Goal: Task Accomplishment & Management: Use online tool/utility

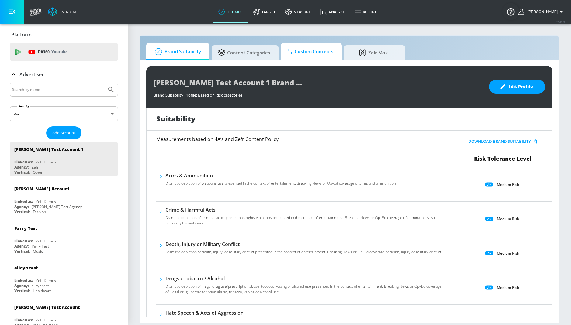
click at [325, 57] on span "Custom Concepts" at bounding box center [310, 51] width 46 height 15
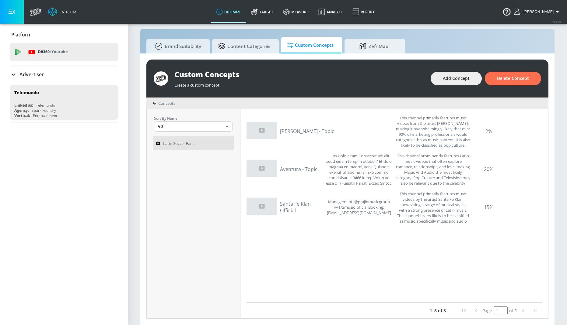
scroll to position [3522, 0]
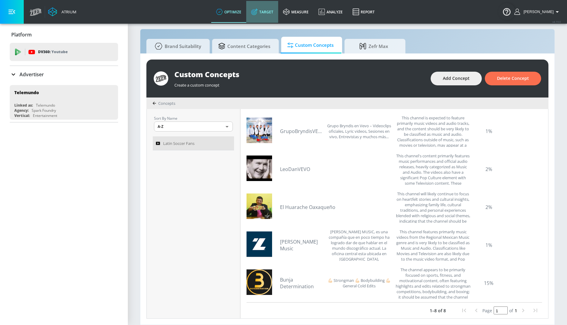
click at [274, 11] on link "Target" at bounding box center [262, 12] width 32 height 22
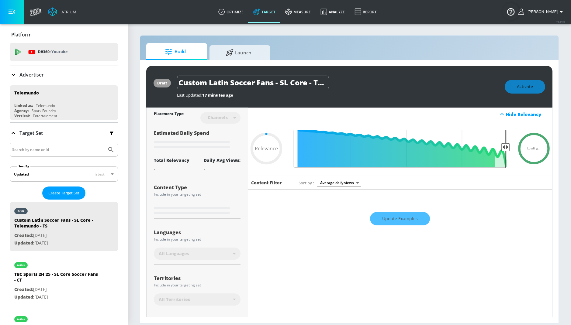
type input "0.6"
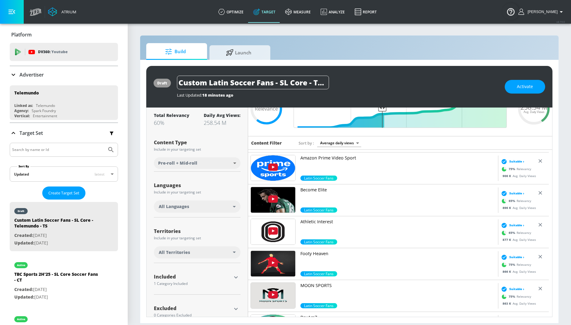
scroll to position [54, 0]
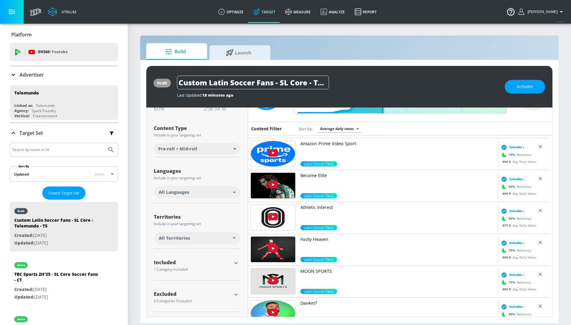
click at [236, 263] on icon "button" at bounding box center [235, 263] width 7 height 7
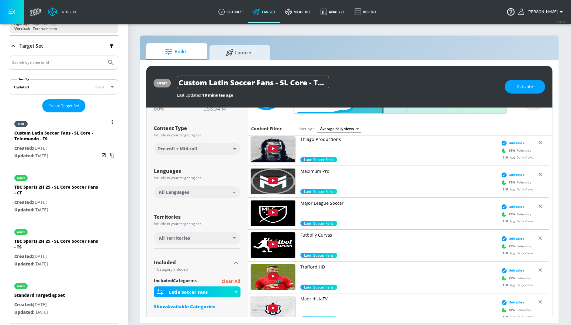
scroll to position [99, 0]
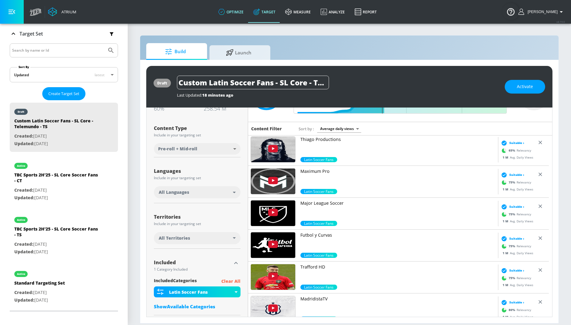
click at [240, 13] on link "optimize" at bounding box center [231, 12] width 35 height 22
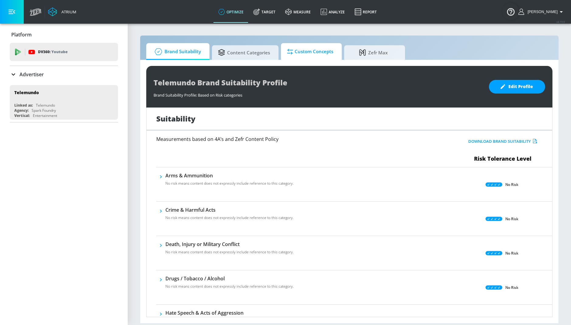
click at [313, 54] on span "Custom Concepts" at bounding box center [310, 51] width 46 height 15
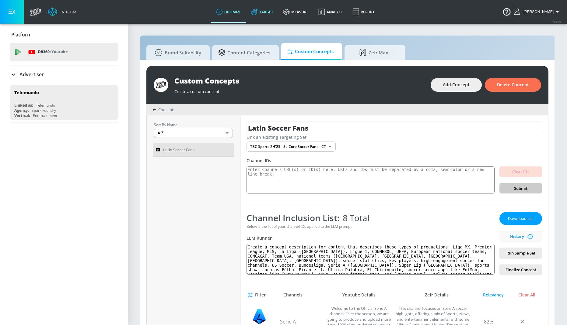
click at [256, 14] on icon at bounding box center [254, 12] width 4 height 4
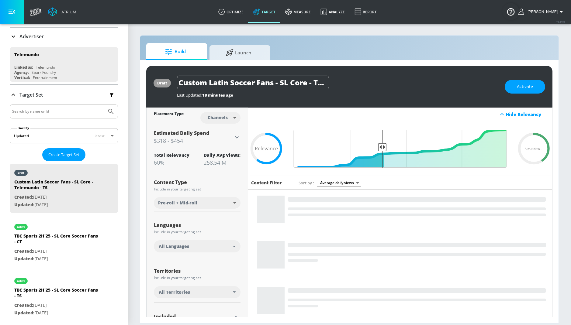
scroll to position [44, 0]
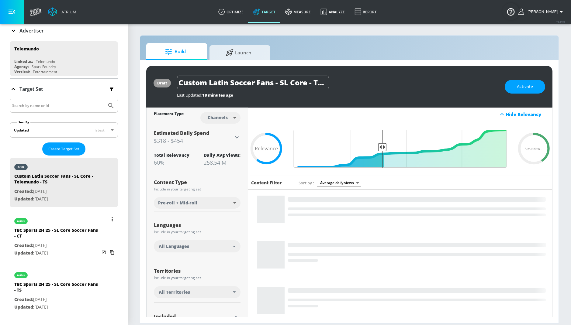
click at [85, 237] on div "TBC Sports 2H'25 - SL Core Soccer Fans - CT" at bounding box center [56, 235] width 85 height 15
type input "TBC Sports 2H'25 - SL Core Soccer Fans - CT"
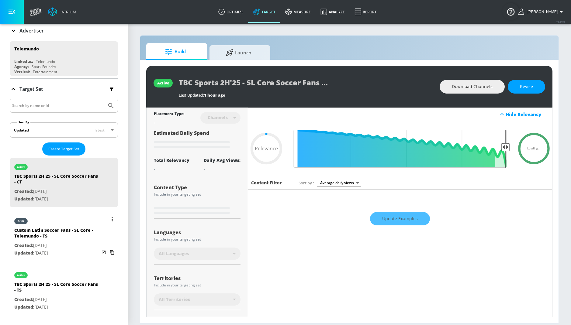
type input "0.25"
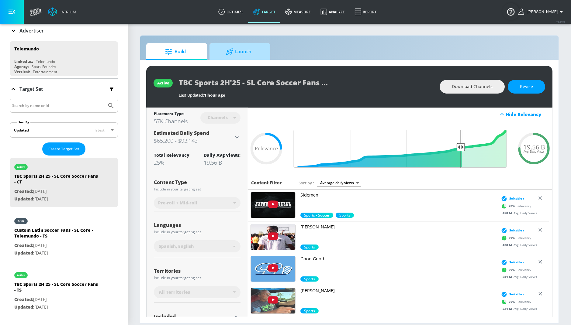
drag, startPoint x: 236, startPoint y: 52, endPoint x: 250, endPoint y: 54, distance: 13.6
click at [236, 52] on span "Launch" at bounding box center [239, 51] width 46 height 15
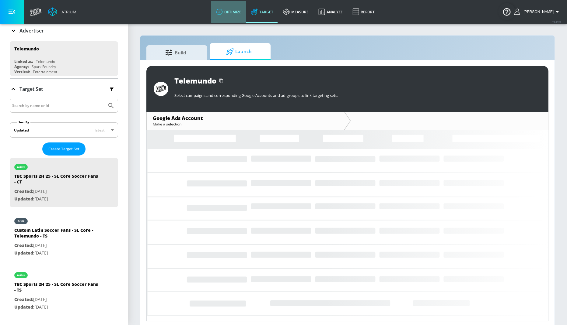
click at [246, 12] on link "optimize" at bounding box center [228, 12] width 35 height 22
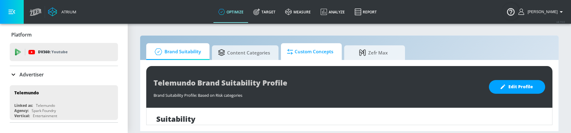
click at [310, 57] on span "Custom Concepts" at bounding box center [310, 51] width 46 height 15
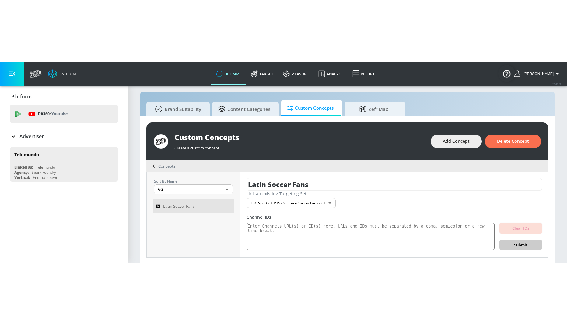
scroll to position [5, 0]
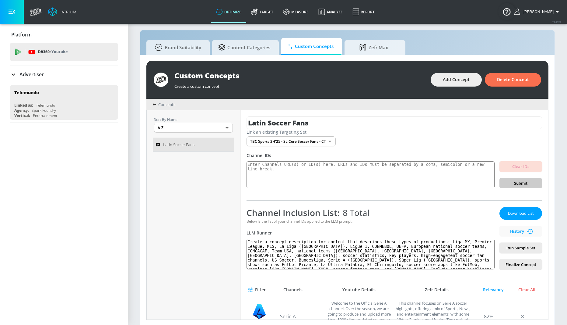
click at [271, 11] on link "Target" at bounding box center [262, 12] width 32 height 22
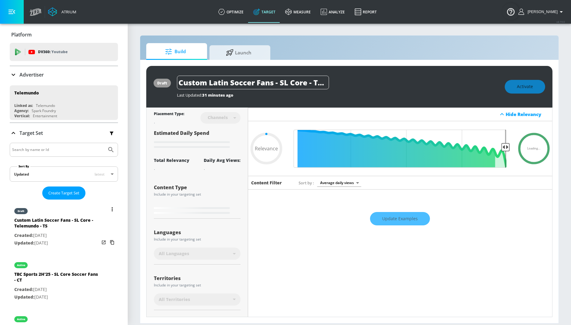
click at [58, 229] on div "Custom Latin Soccer Fans - SL Core - Telemundo - TS" at bounding box center [56, 224] width 85 height 15
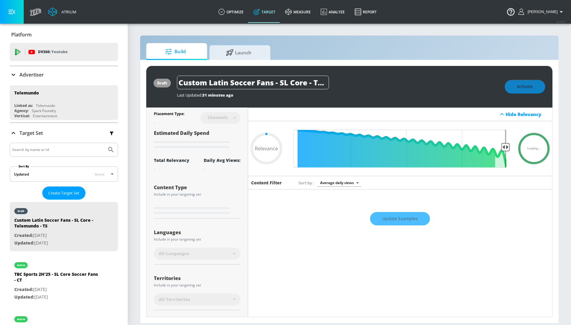
type input "0.65"
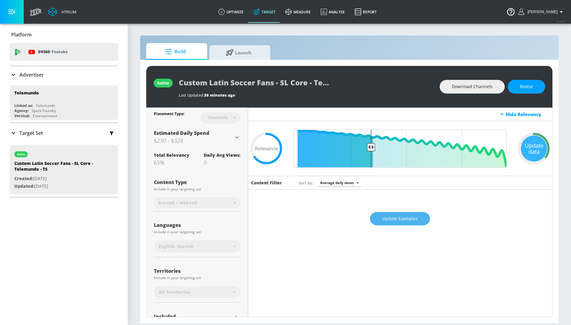
click at [397, 222] on span "Update Examples" at bounding box center [400, 219] width 36 height 8
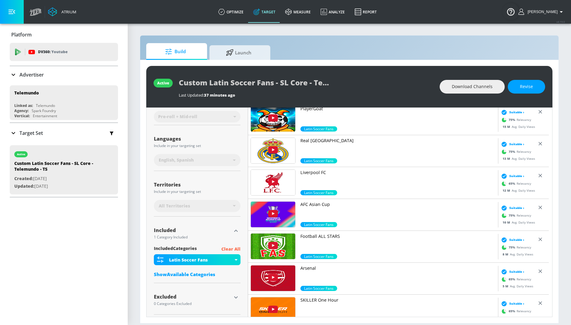
scroll to position [86, 0]
